Goal: Find contact information: Find contact information

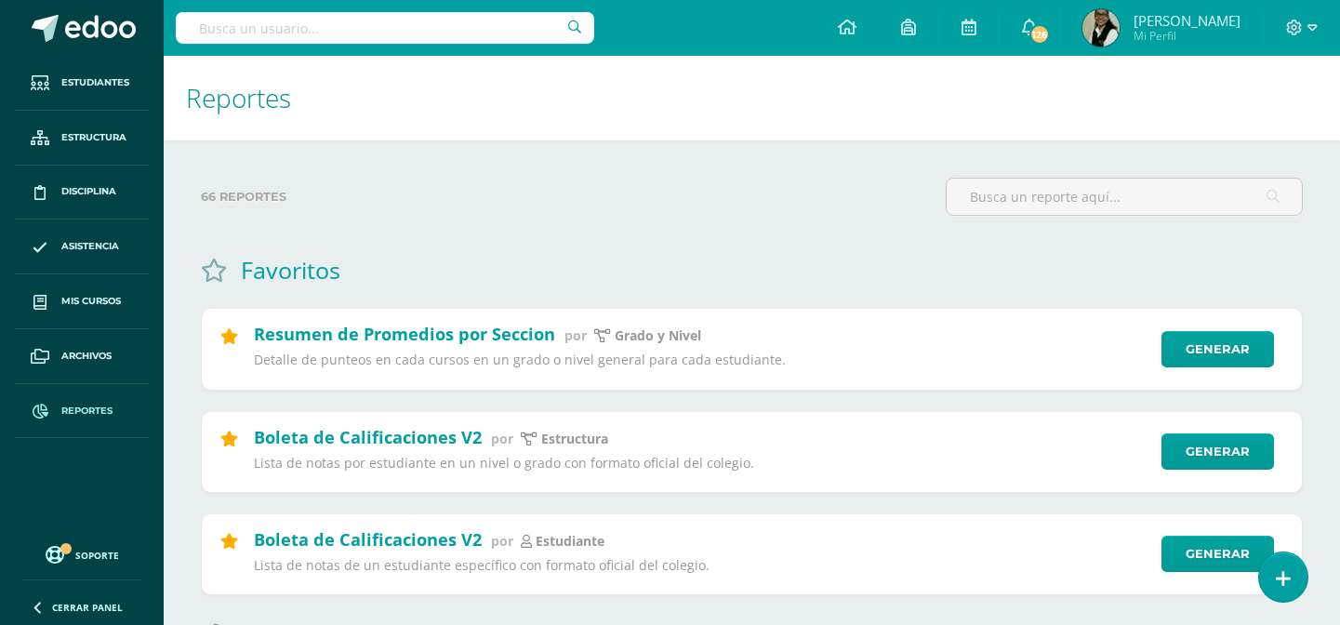
click at [441, 21] on input "text" at bounding box center [385, 28] width 418 height 32
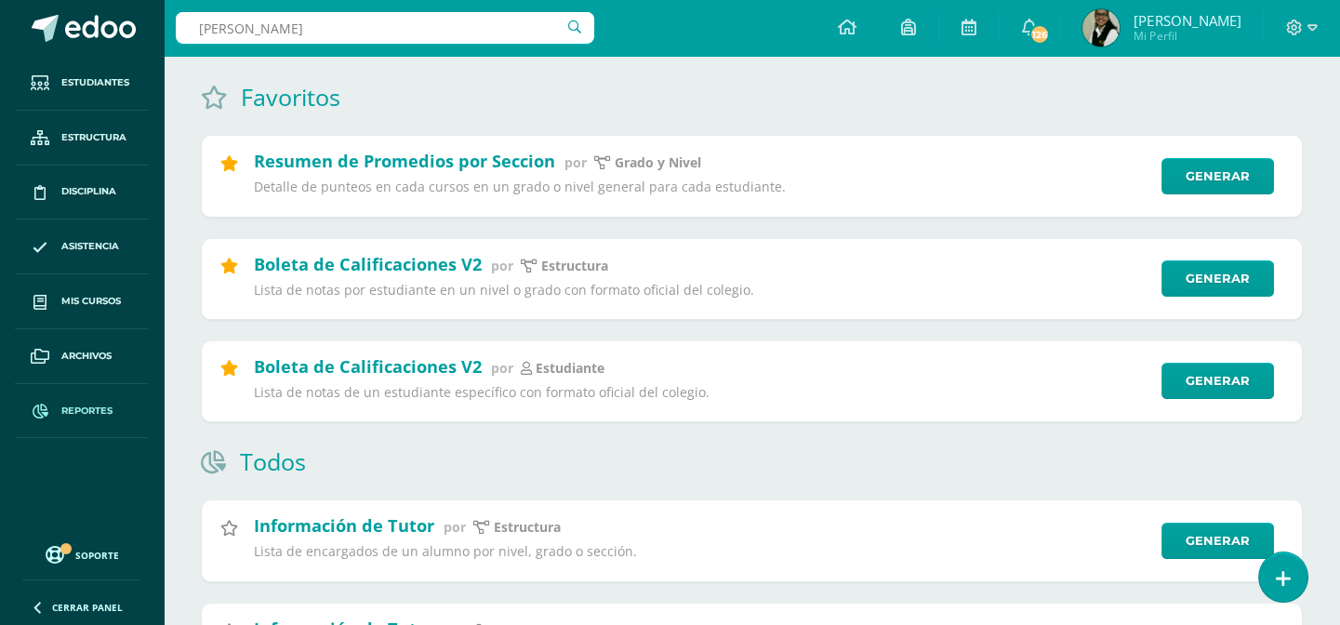
scroll to position [168, 0]
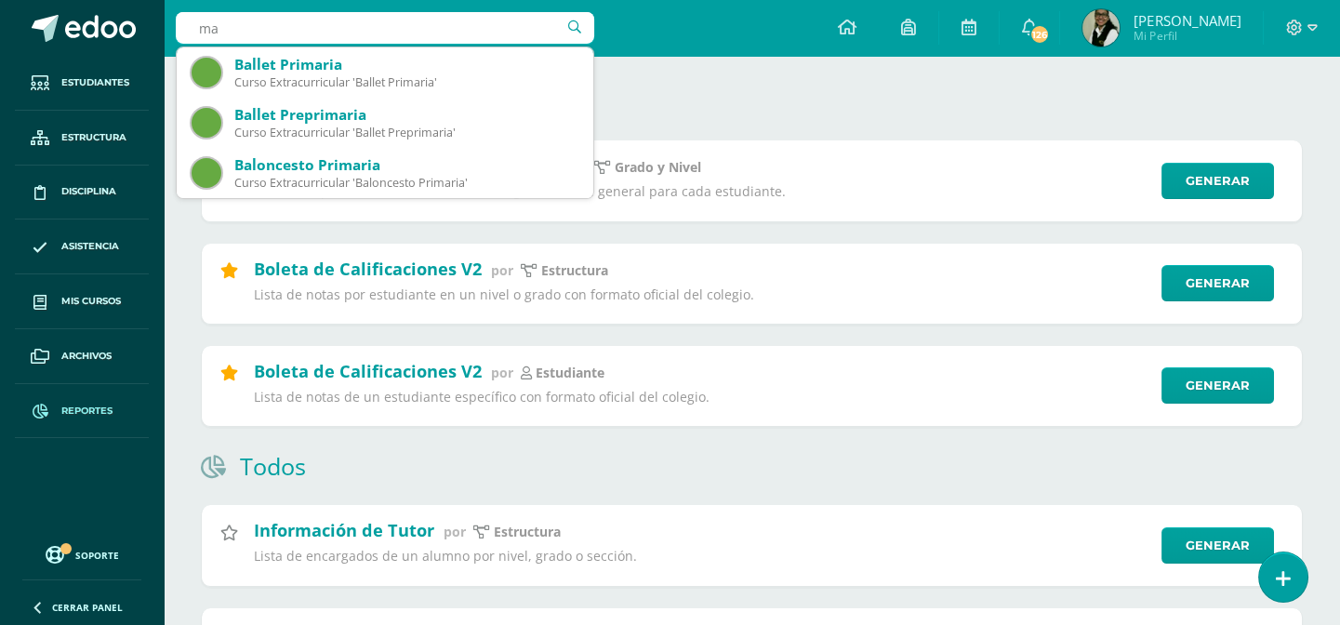
type input "m"
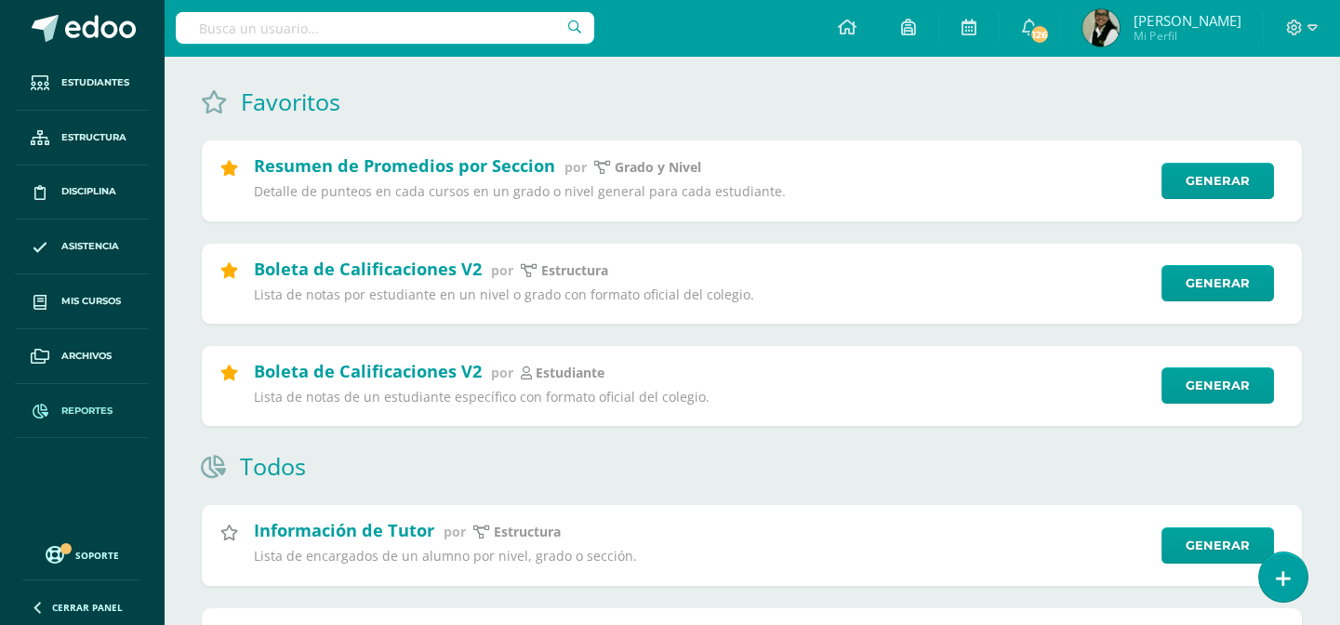
click at [398, 31] on input "text" at bounding box center [385, 28] width 418 height 32
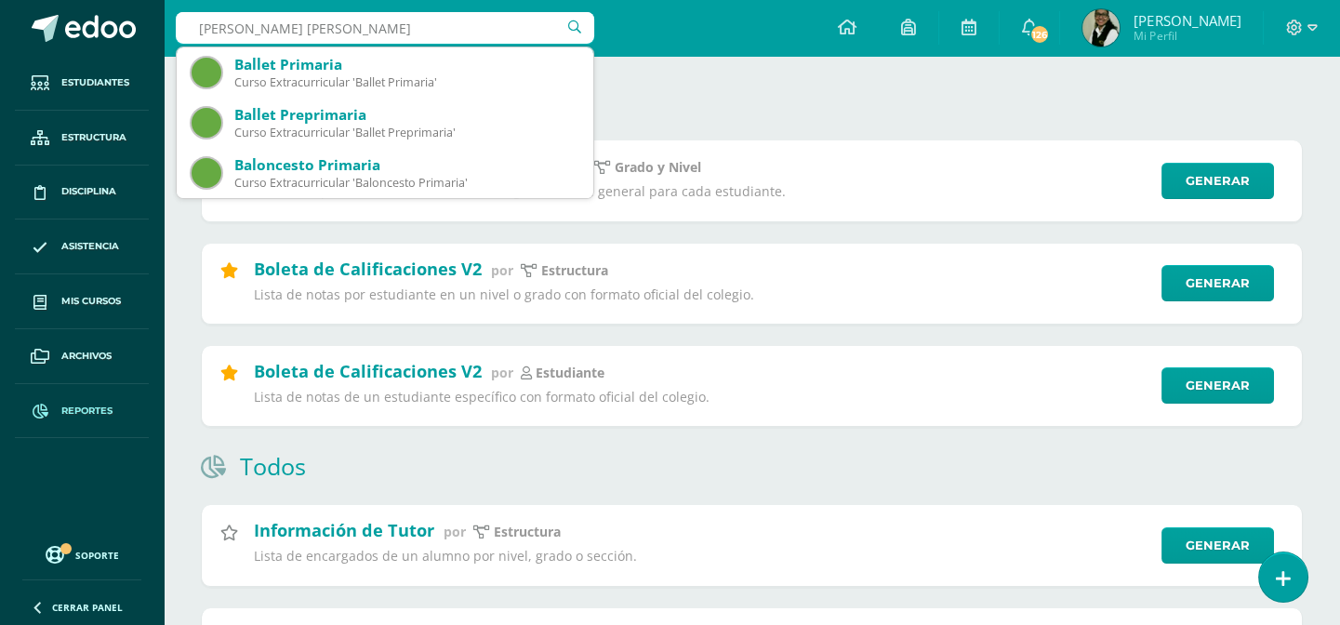
type input "maria fernandea gomez echeverria"
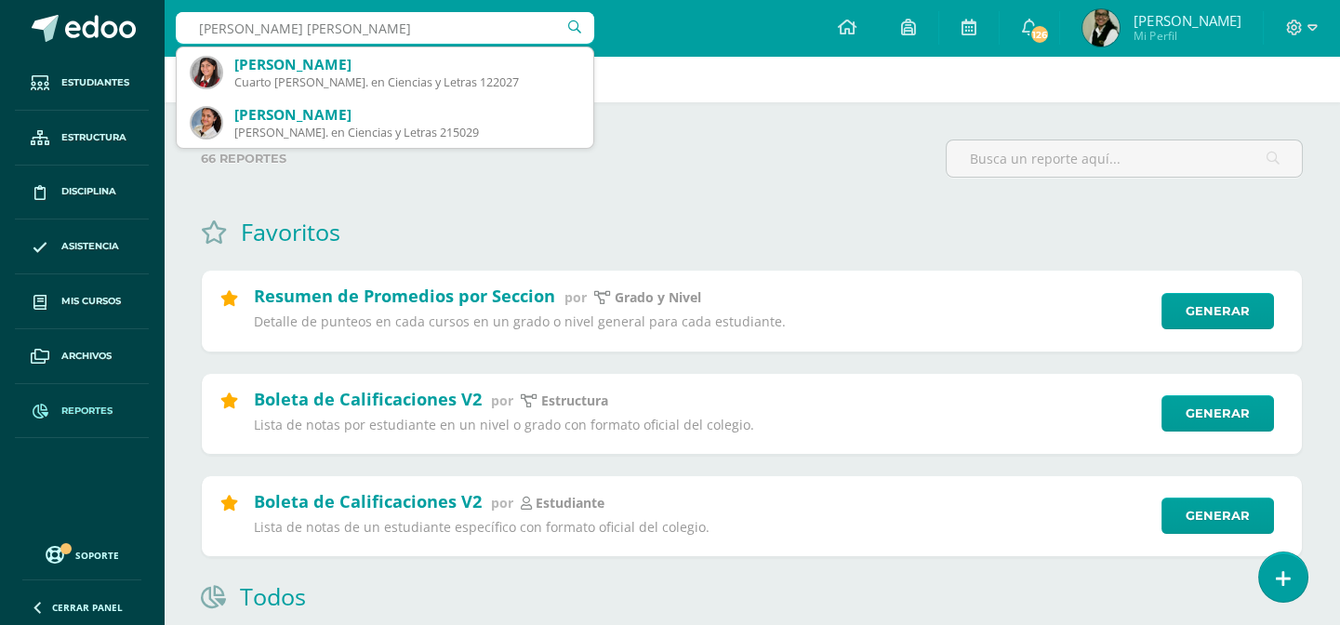
scroll to position [0, 0]
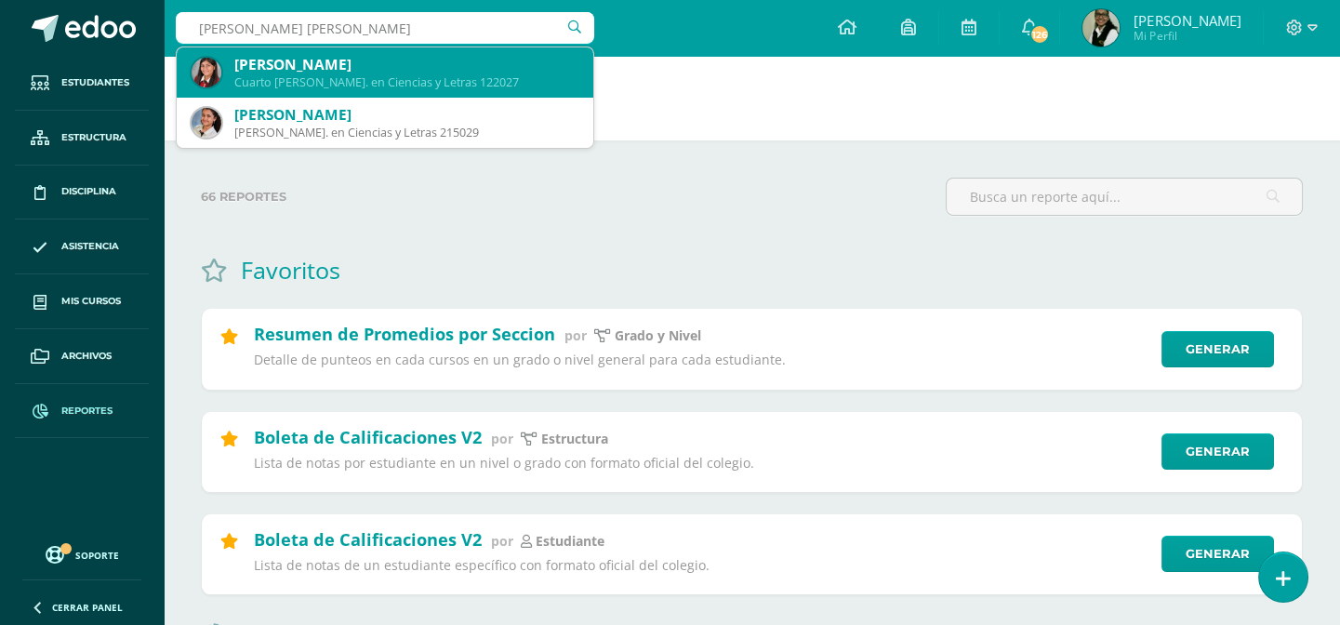
click at [386, 60] on div "[PERSON_NAME]" at bounding box center [406, 65] width 344 height 20
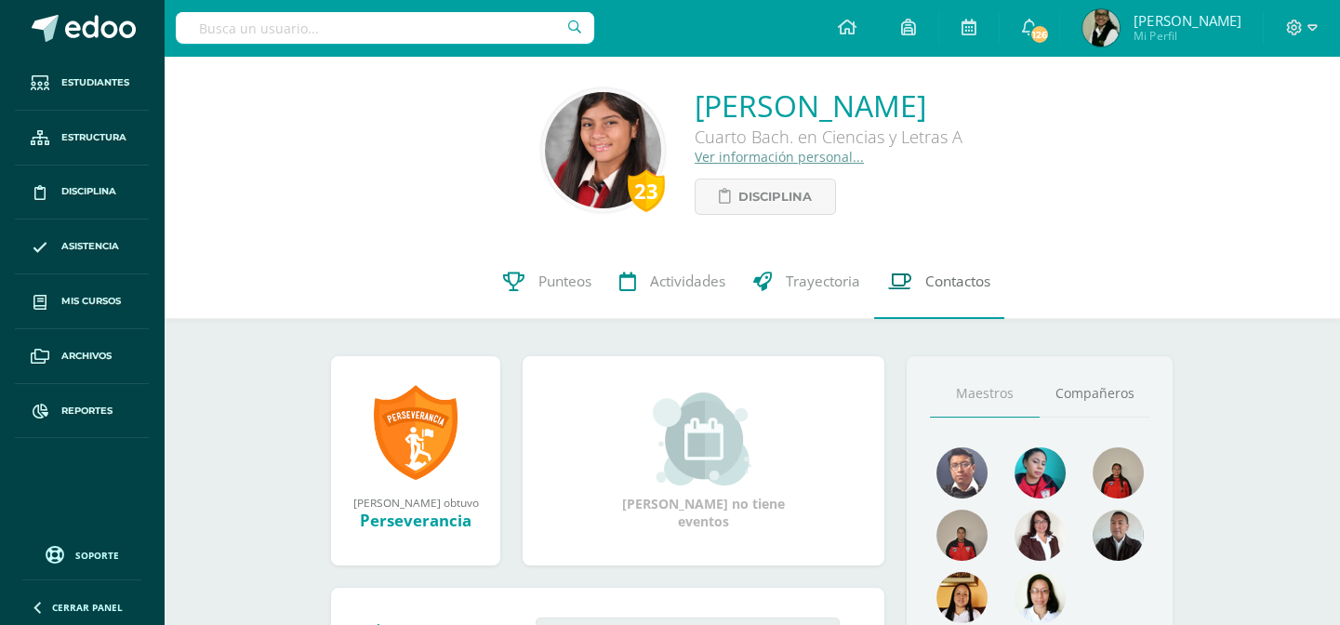
click at [961, 284] on span "Contactos" at bounding box center [957, 281] width 65 height 20
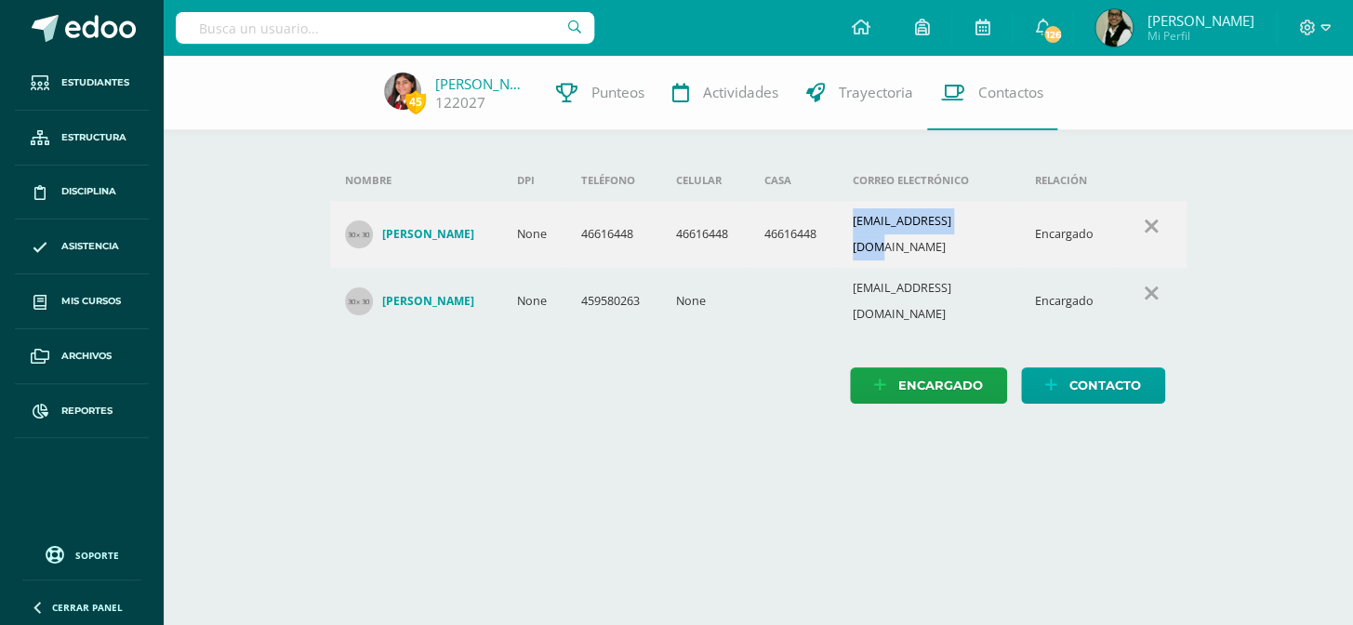
drag, startPoint x: 853, startPoint y: 225, endPoint x: 982, endPoint y: 219, distance: 128.4
click at [982, 219] on td "icebn11@hotmail.com" at bounding box center [929, 234] width 182 height 67
copy td "icebn11@hotmail.com"
